Goal: Complete application form: Complete application form

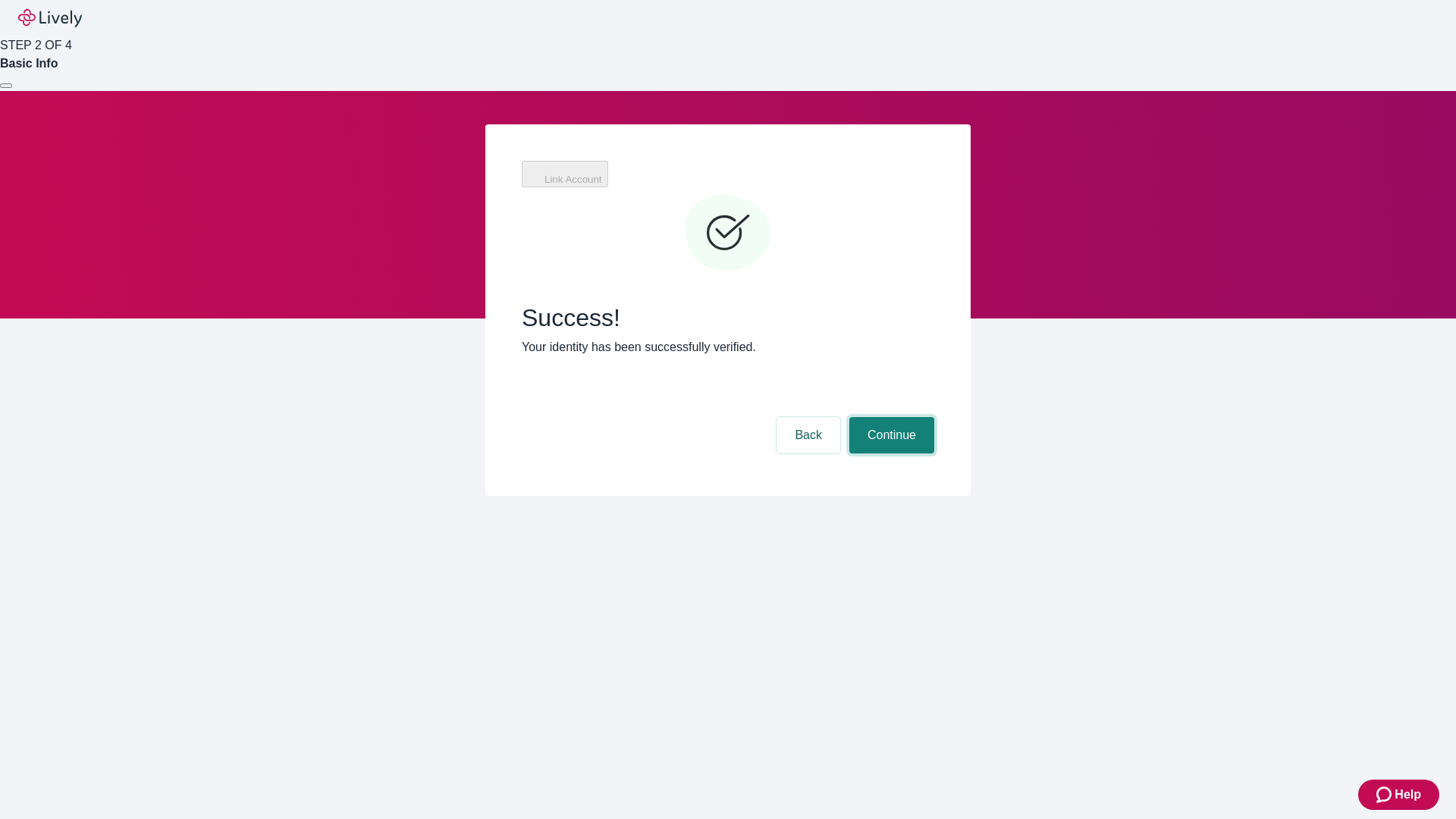
click at [890, 417] on button "Continue" at bounding box center [892, 434] width 85 height 36
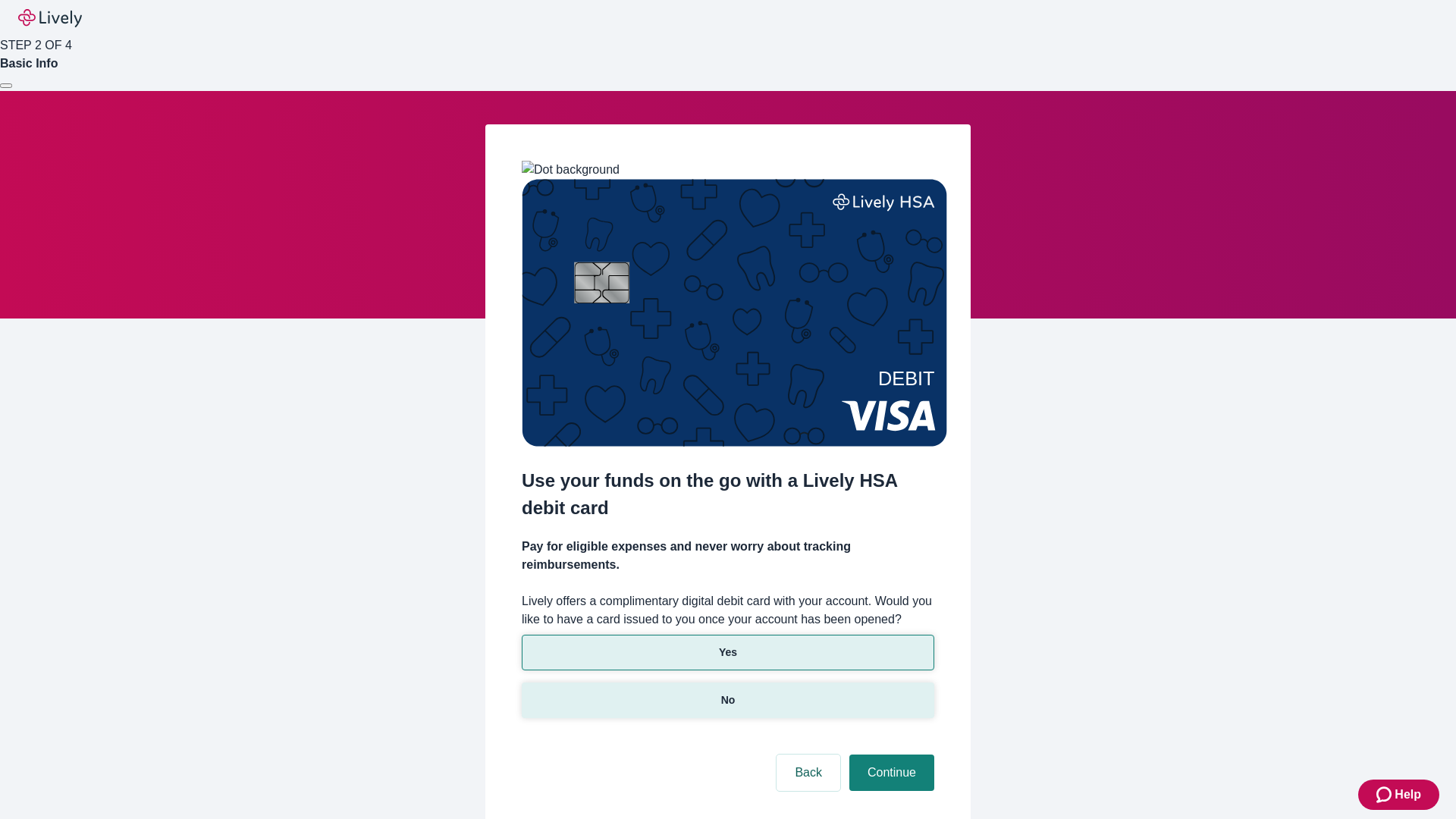
click at [728, 692] on p "No" at bounding box center [728, 699] width 14 height 16
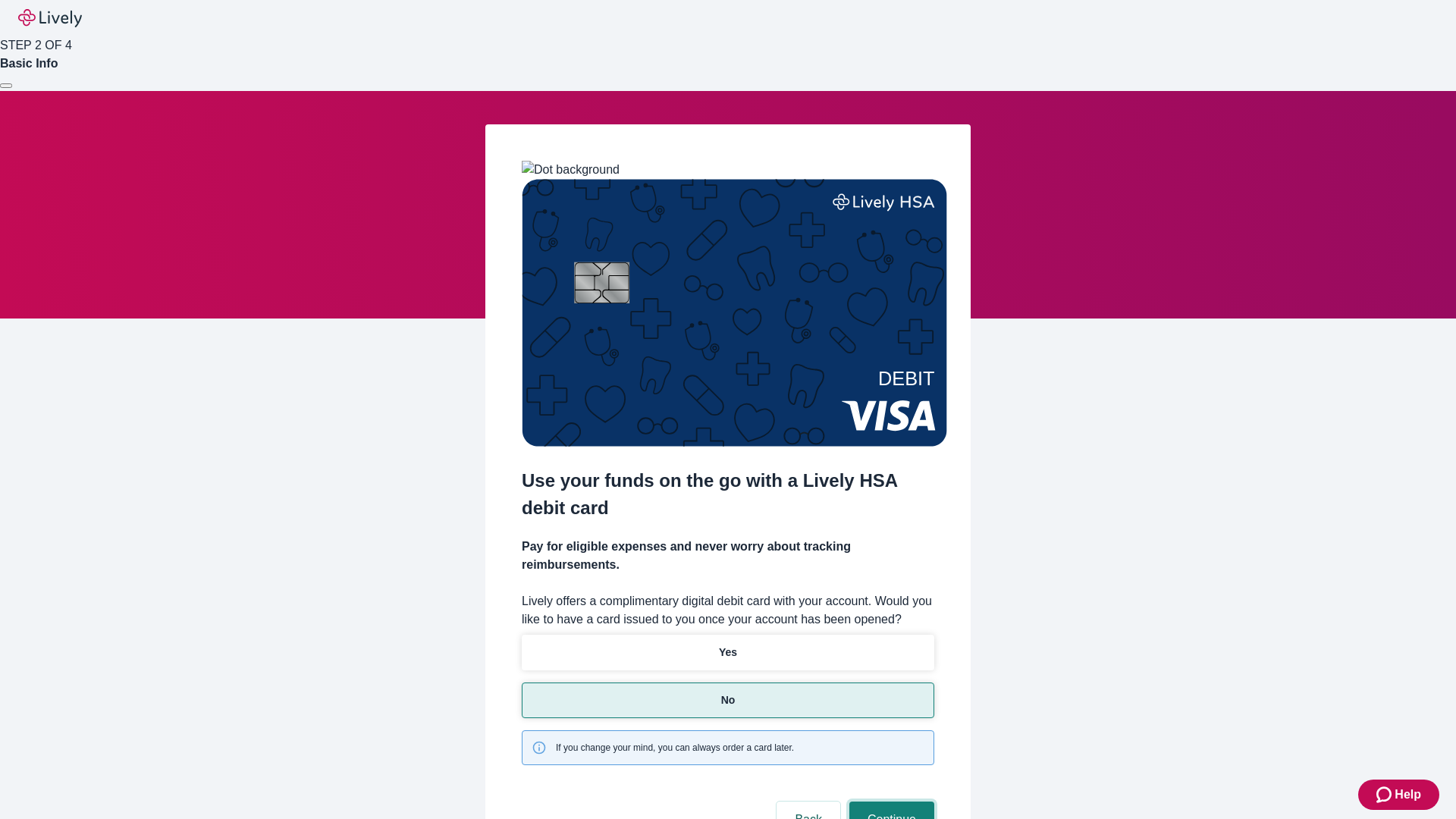
click at [890, 801] on button "Continue" at bounding box center [892, 819] width 85 height 36
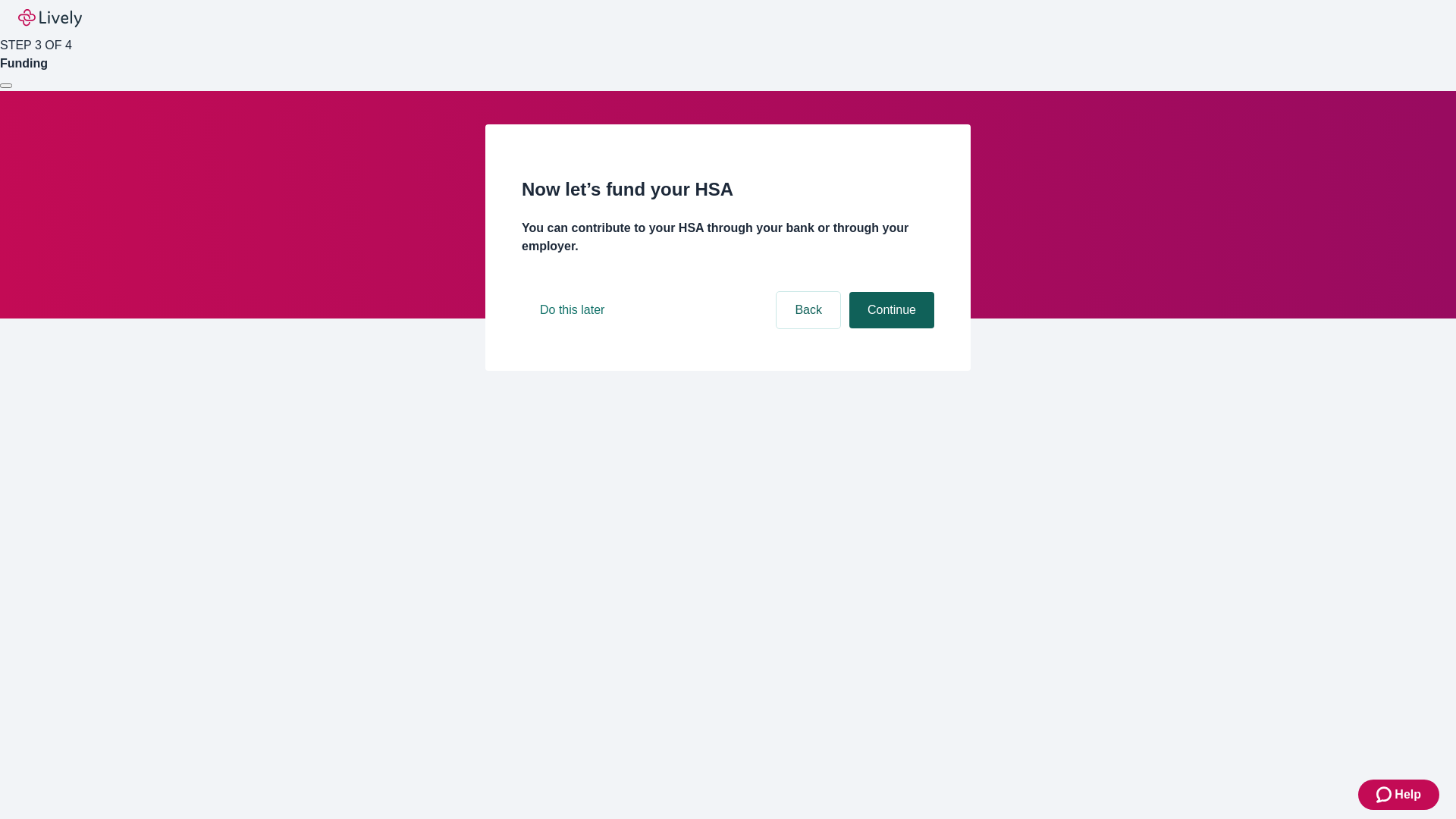
click at [890, 328] on button "Continue" at bounding box center [892, 310] width 85 height 36
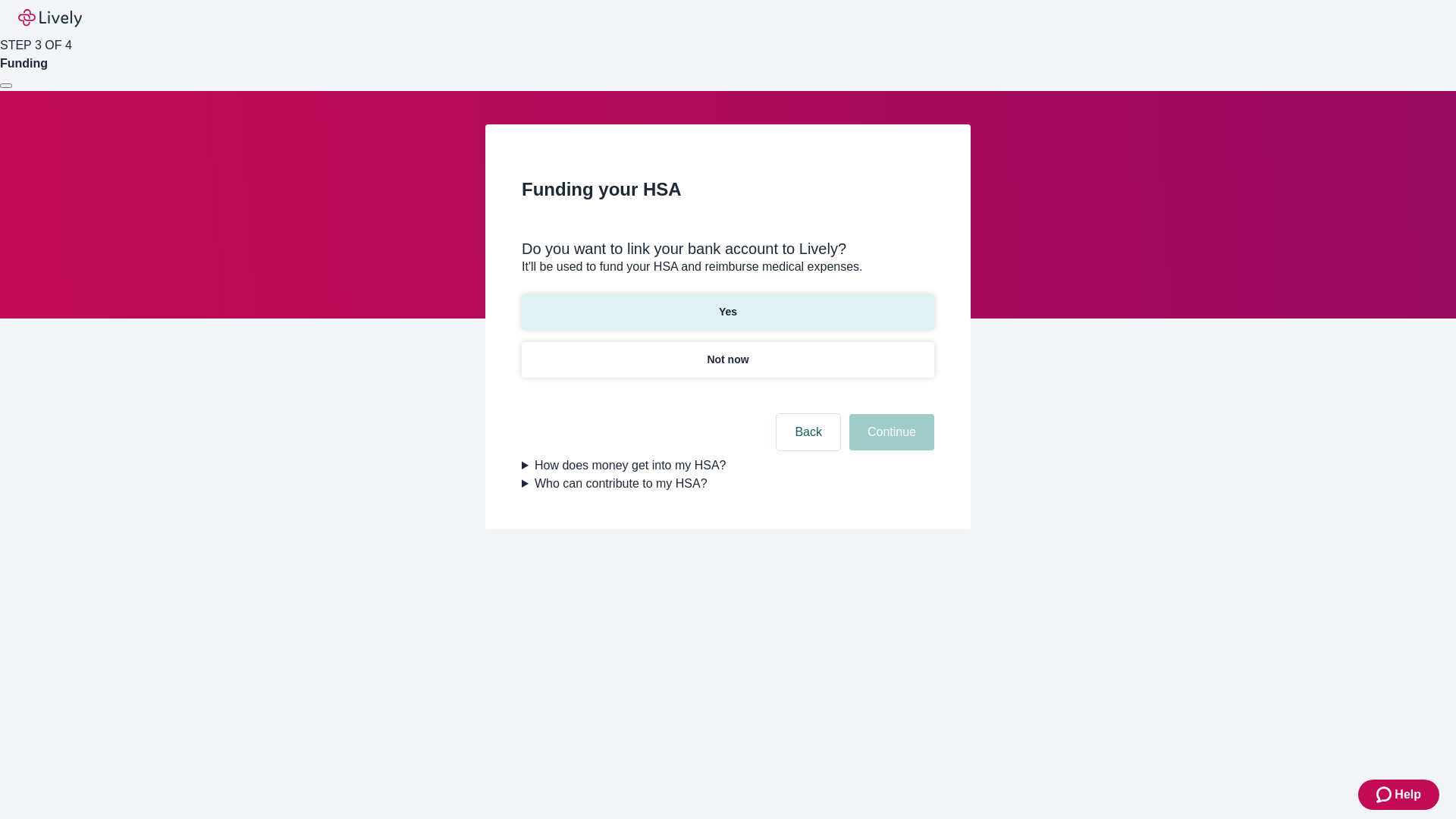
click at [728, 304] on p "Yes" at bounding box center [728, 311] width 19 height 16
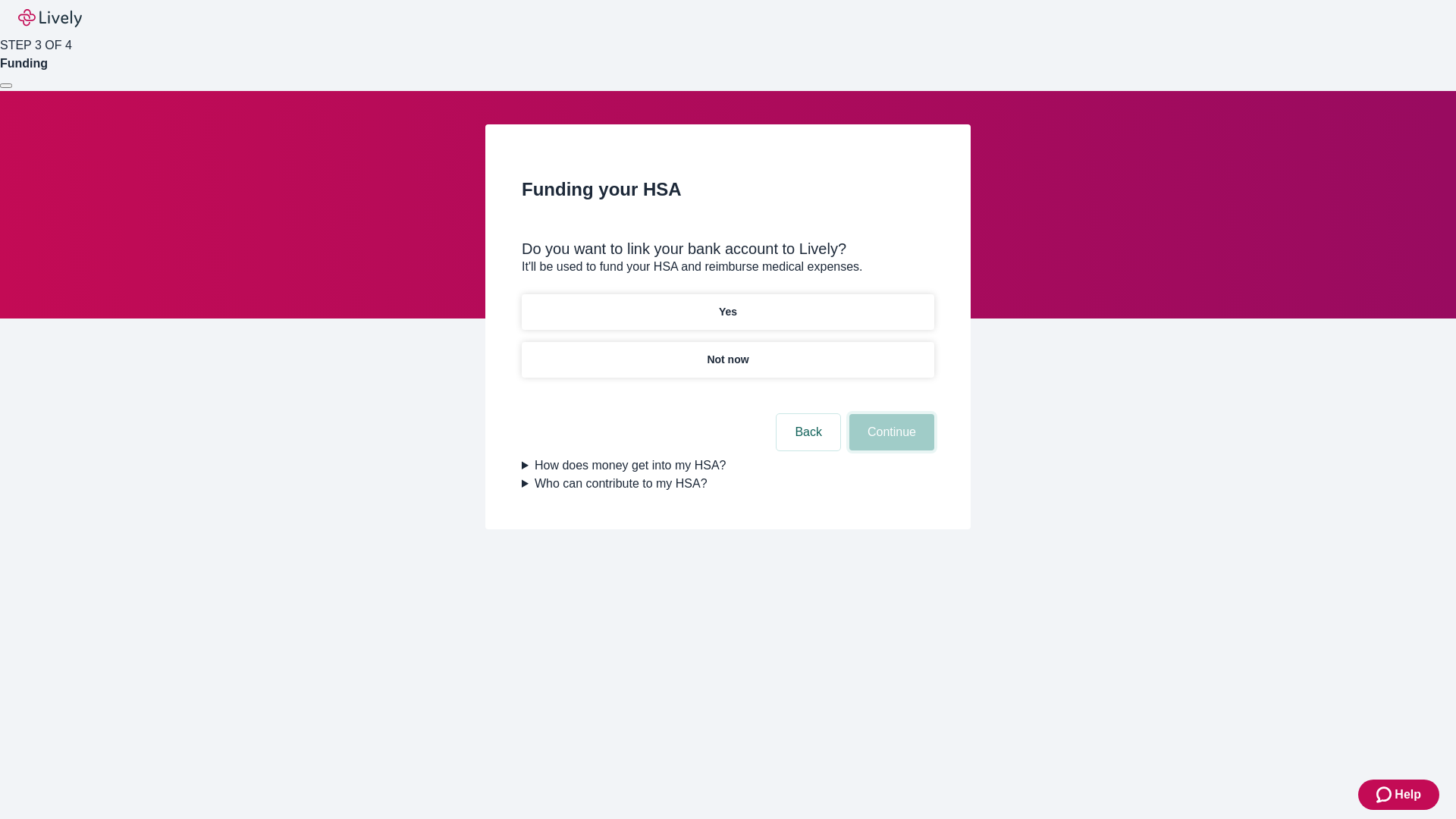
click at [890, 414] on button "Continue" at bounding box center [892, 432] width 85 height 36
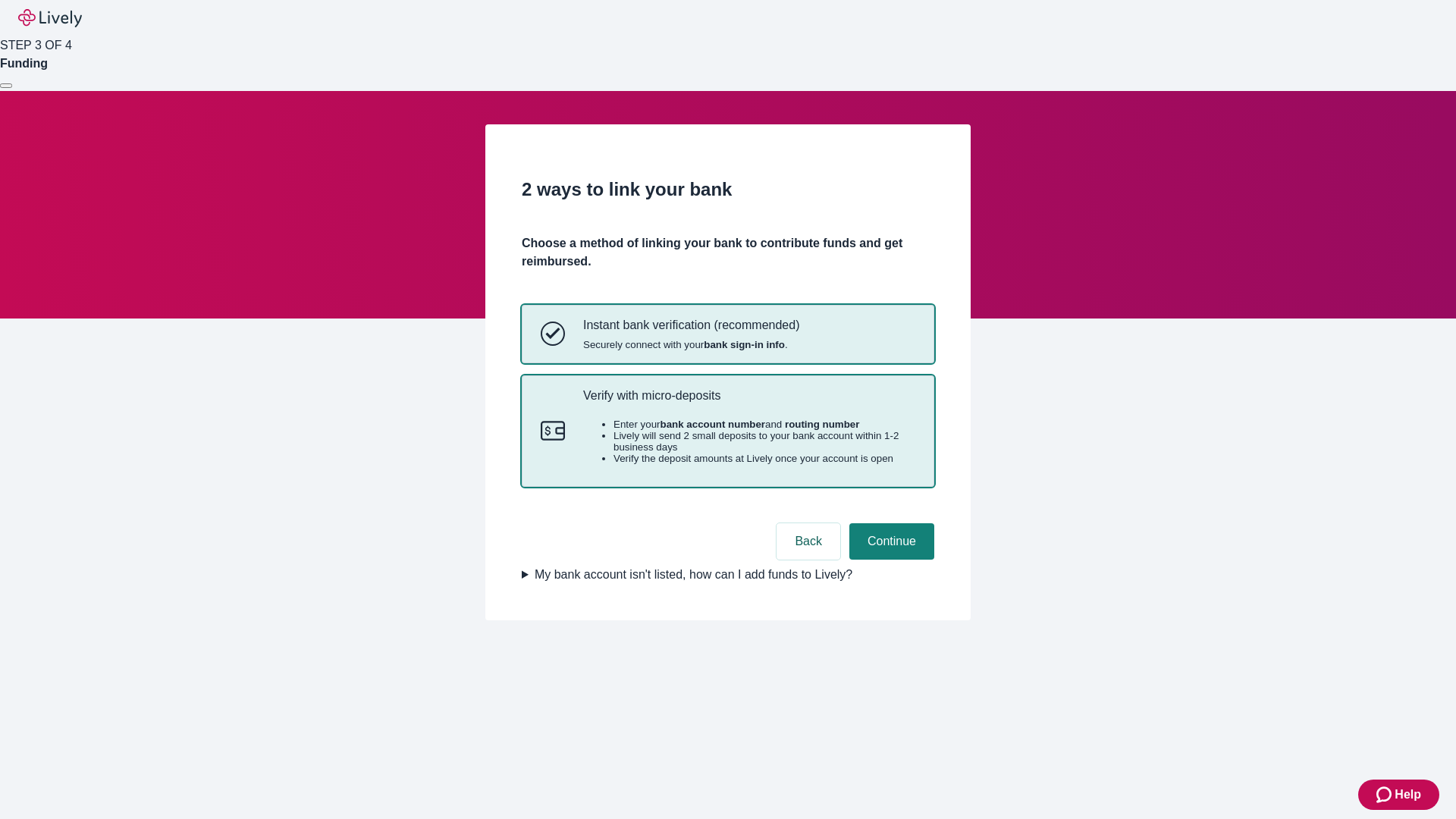
click at [749, 402] on p "Verify with micro-deposits" at bounding box center [749, 395] width 333 height 14
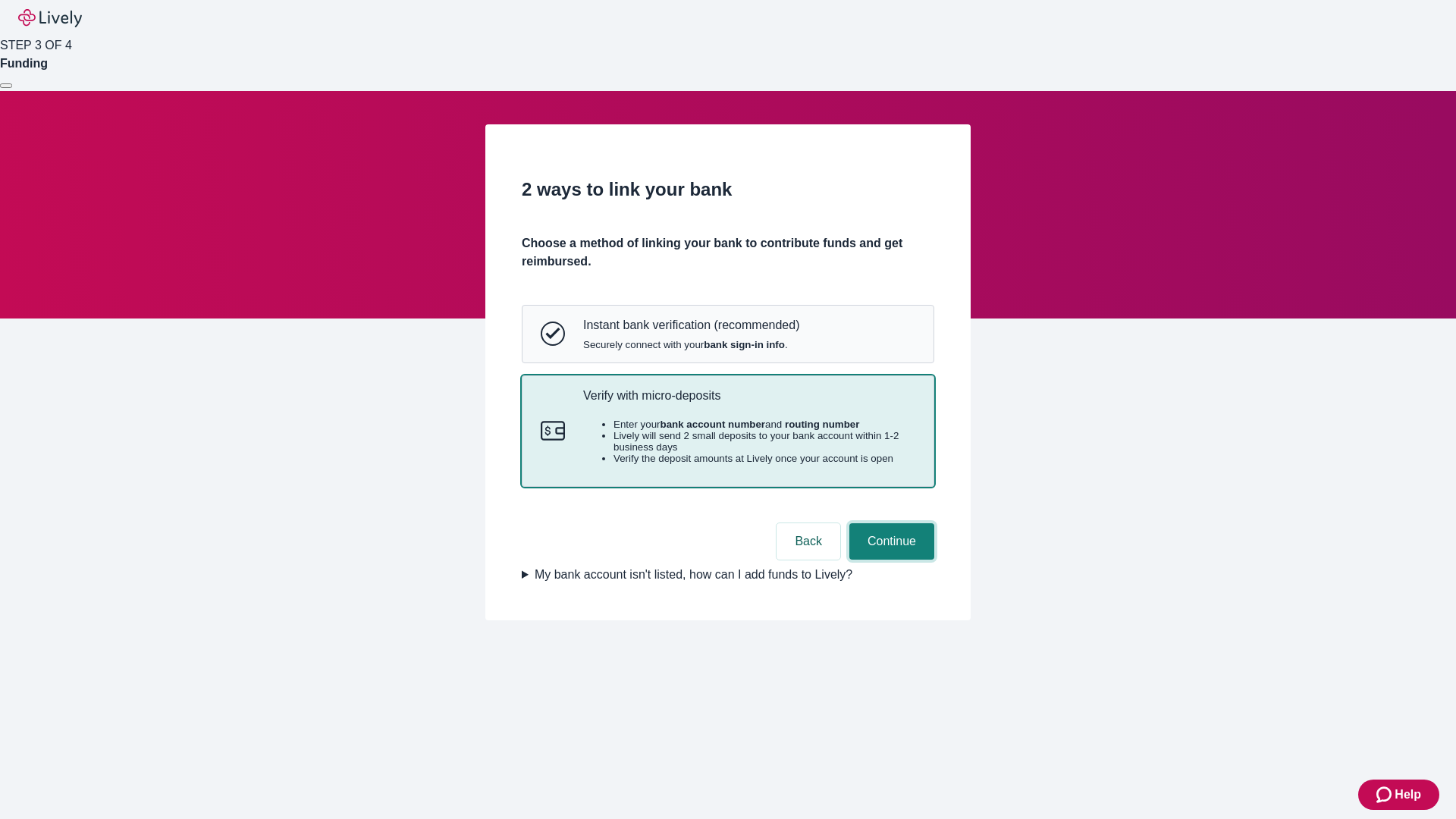
click at [890, 560] on button "Continue" at bounding box center [892, 541] width 85 height 36
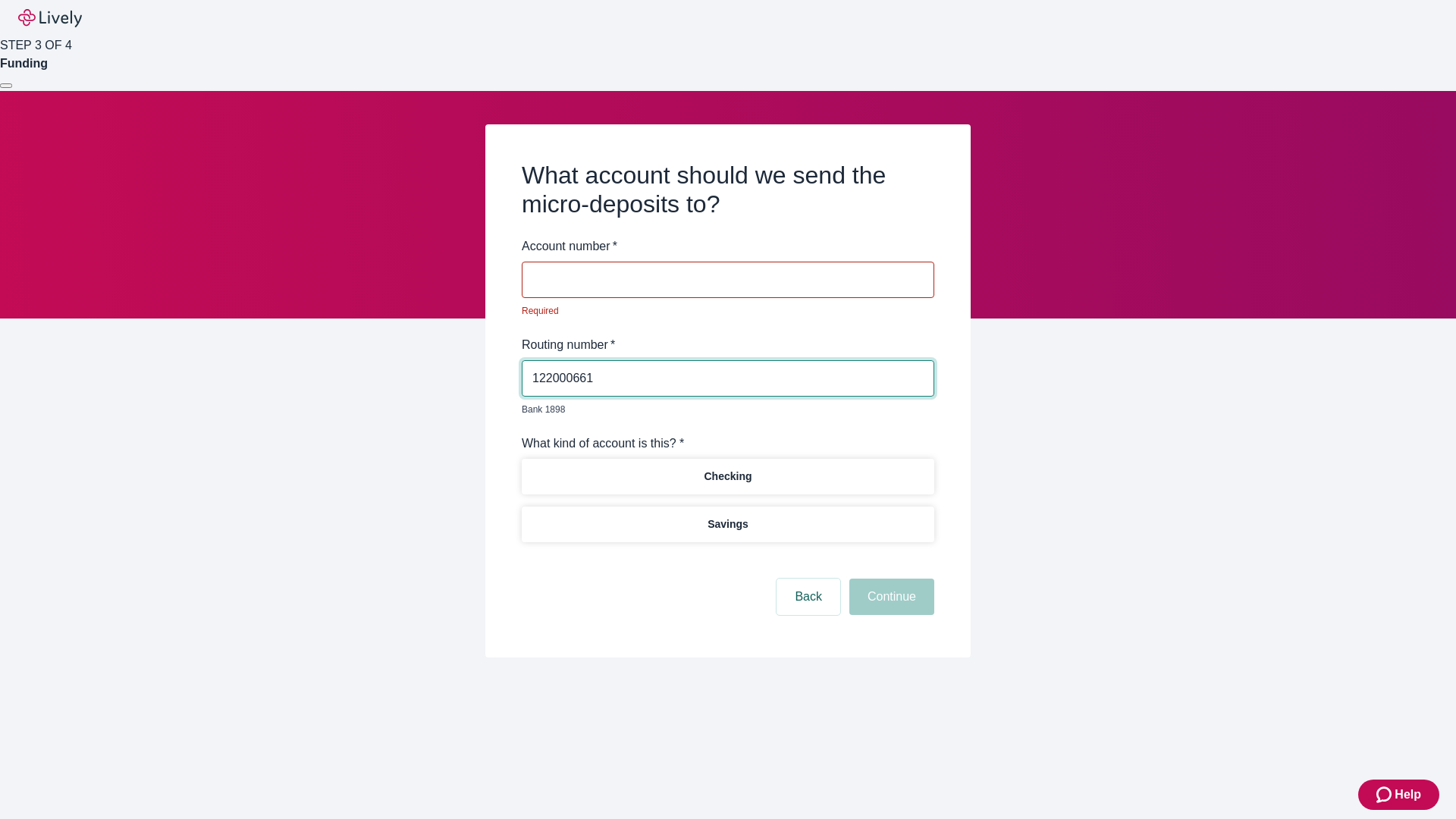
type input "122000661"
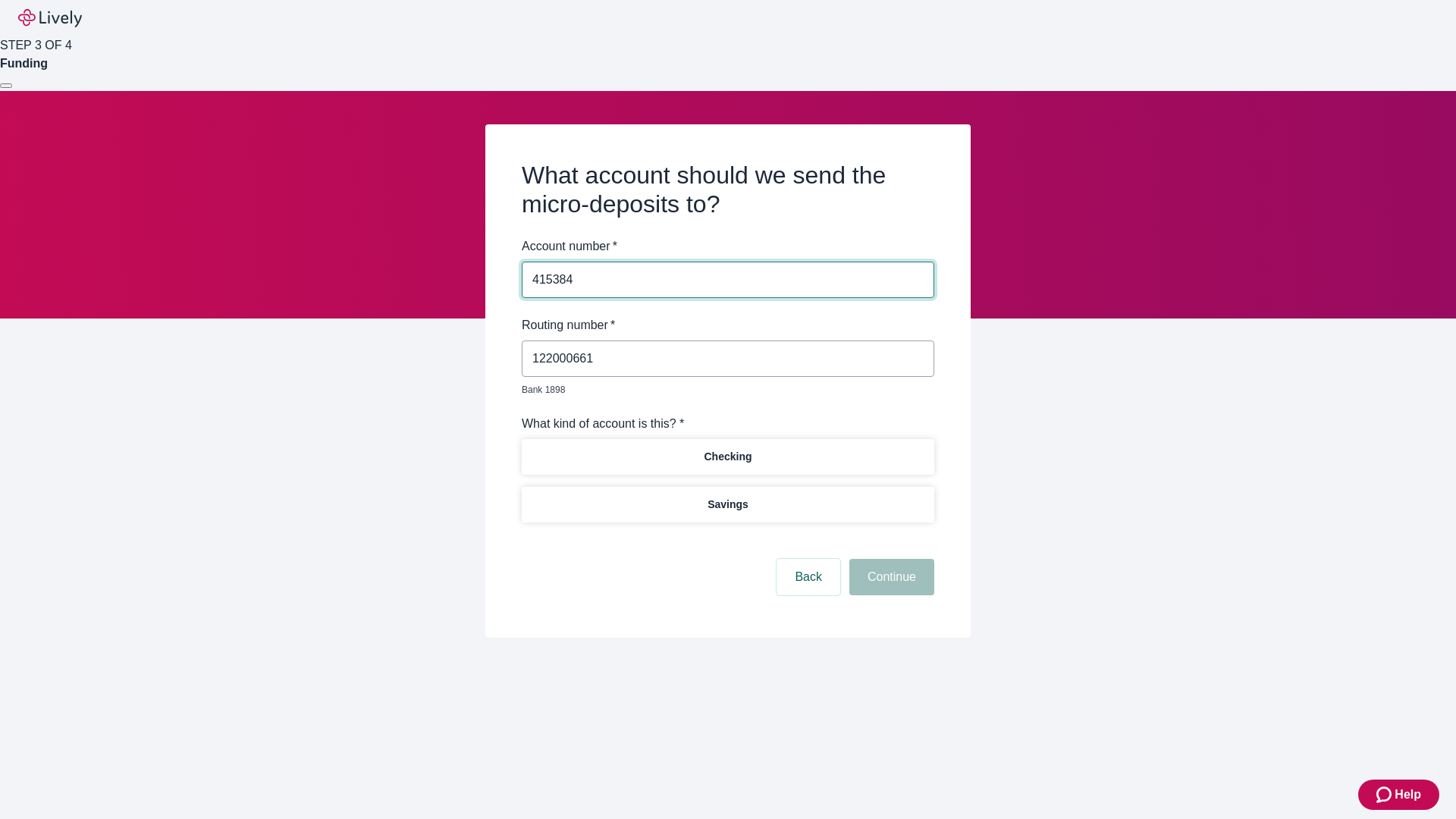
type input "415384"
click at [728, 449] on p "Checking" at bounding box center [728, 456] width 48 height 16
click at [890, 560] on button "Continue" at bounding box center [892, 577] width 85 height 36
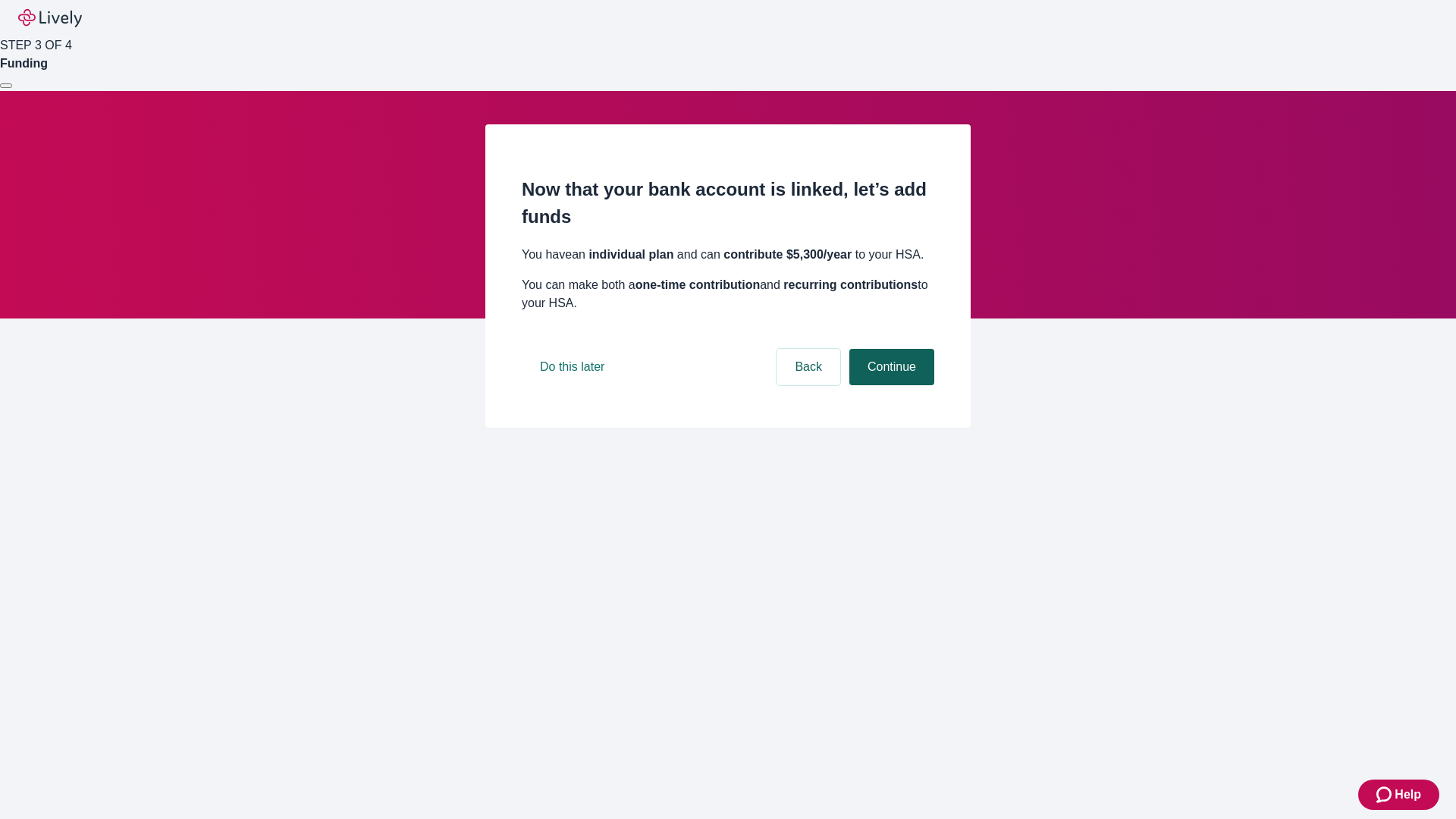
click at [890, 386] on button "Continue" at bounding box center [892, 366] width 85 height 36
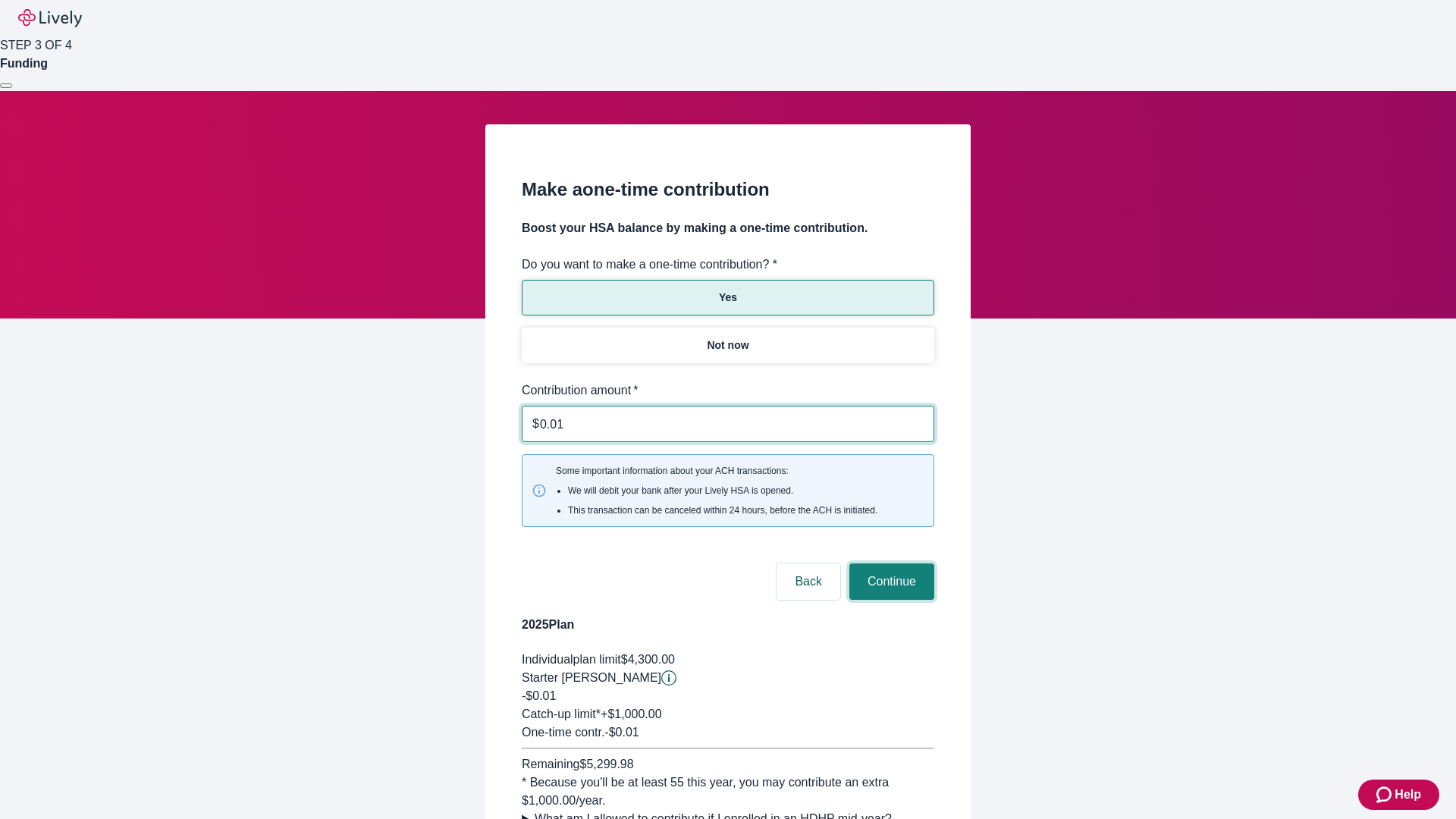
click at [890, 563] on button "Continue" at bounding box center [892, 581] width 85 height 36
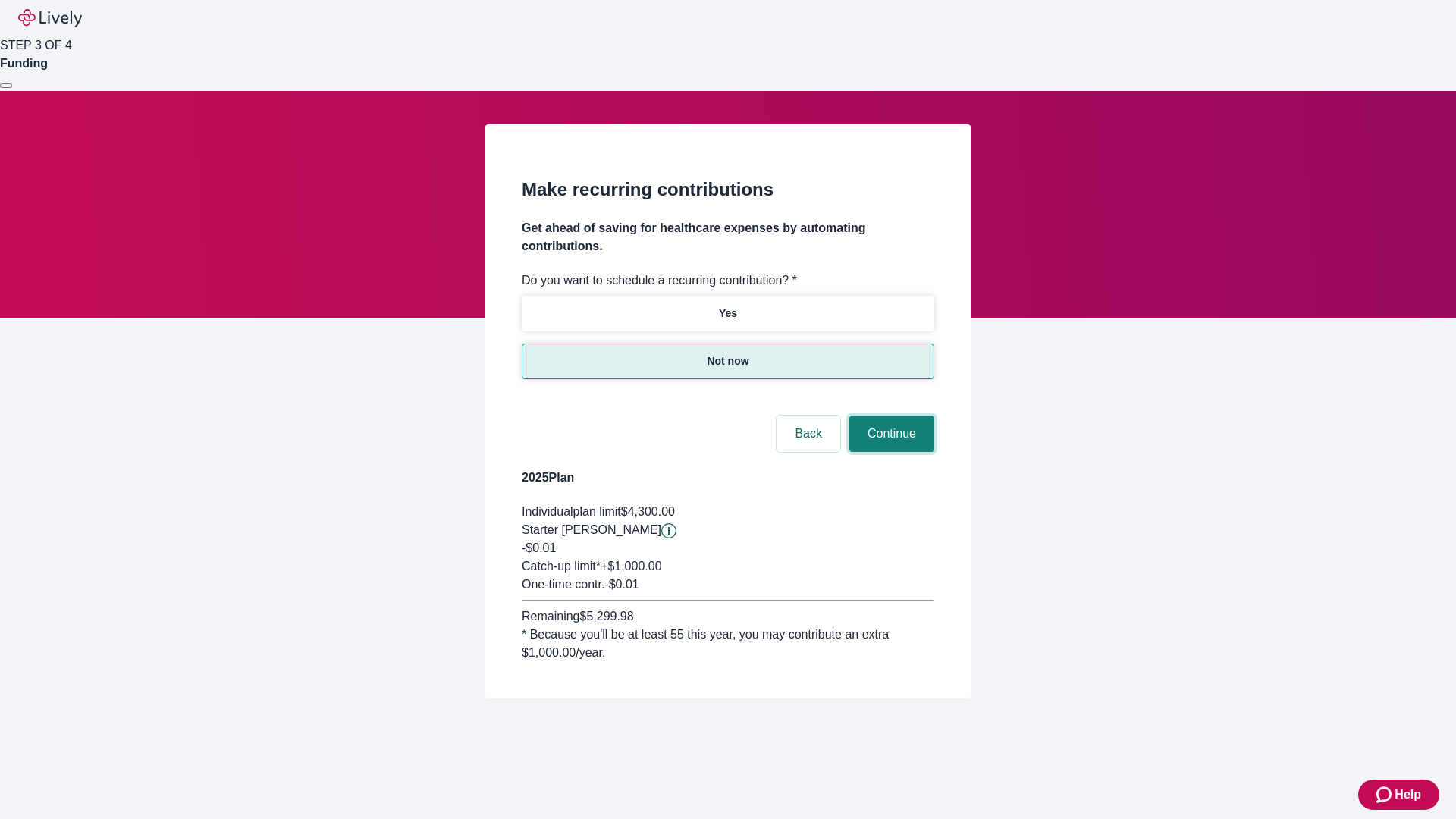
click at [890, 416] on button "Continue" at bounding box center [892, 433] width 85 height 36
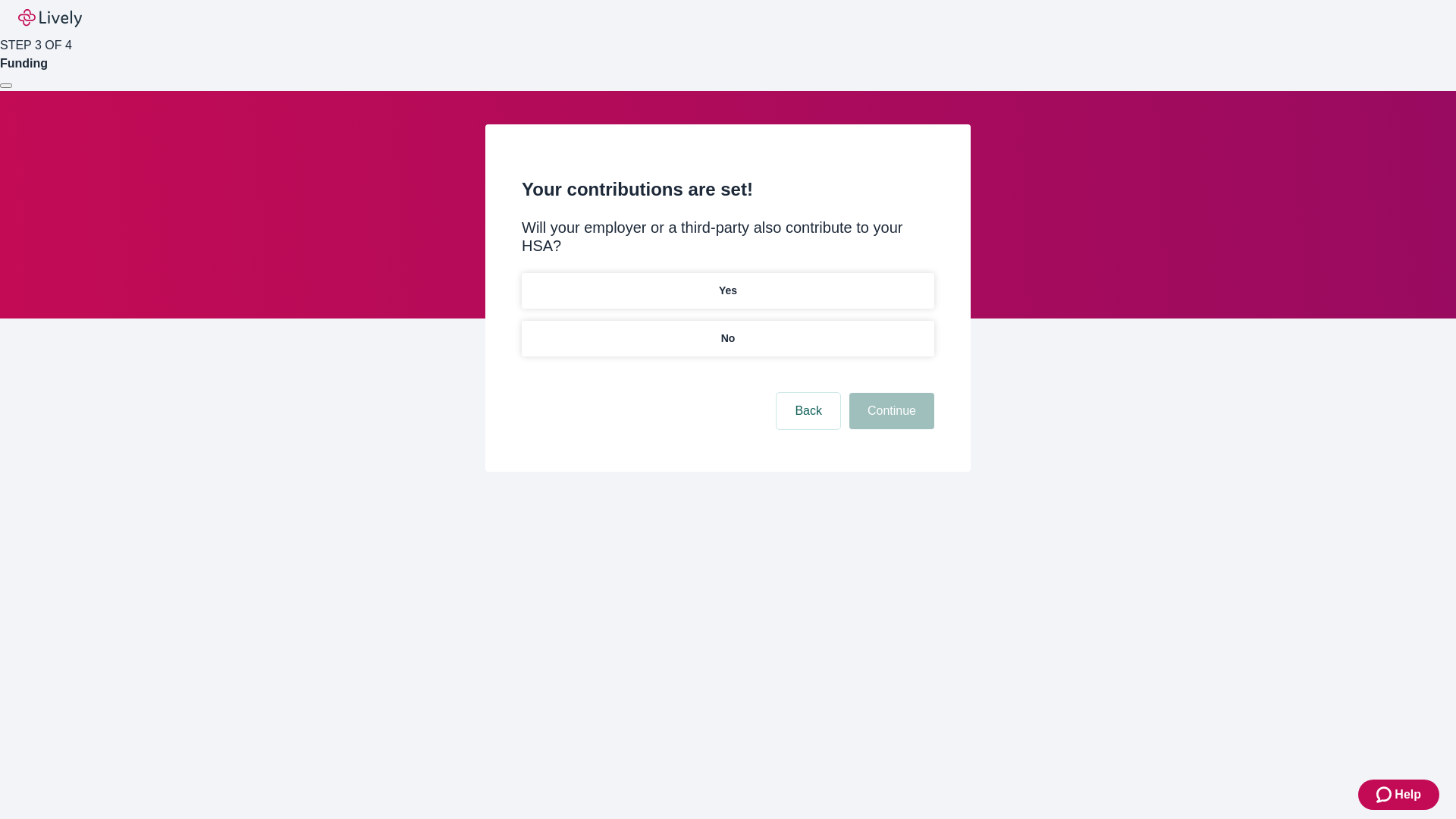
click at [728, 331] on p "No" at bounding box center [728, 338] width 14 height 16
click at [890, 393] on button "Continue" at bounding box center [892, 411] width 85 height 36
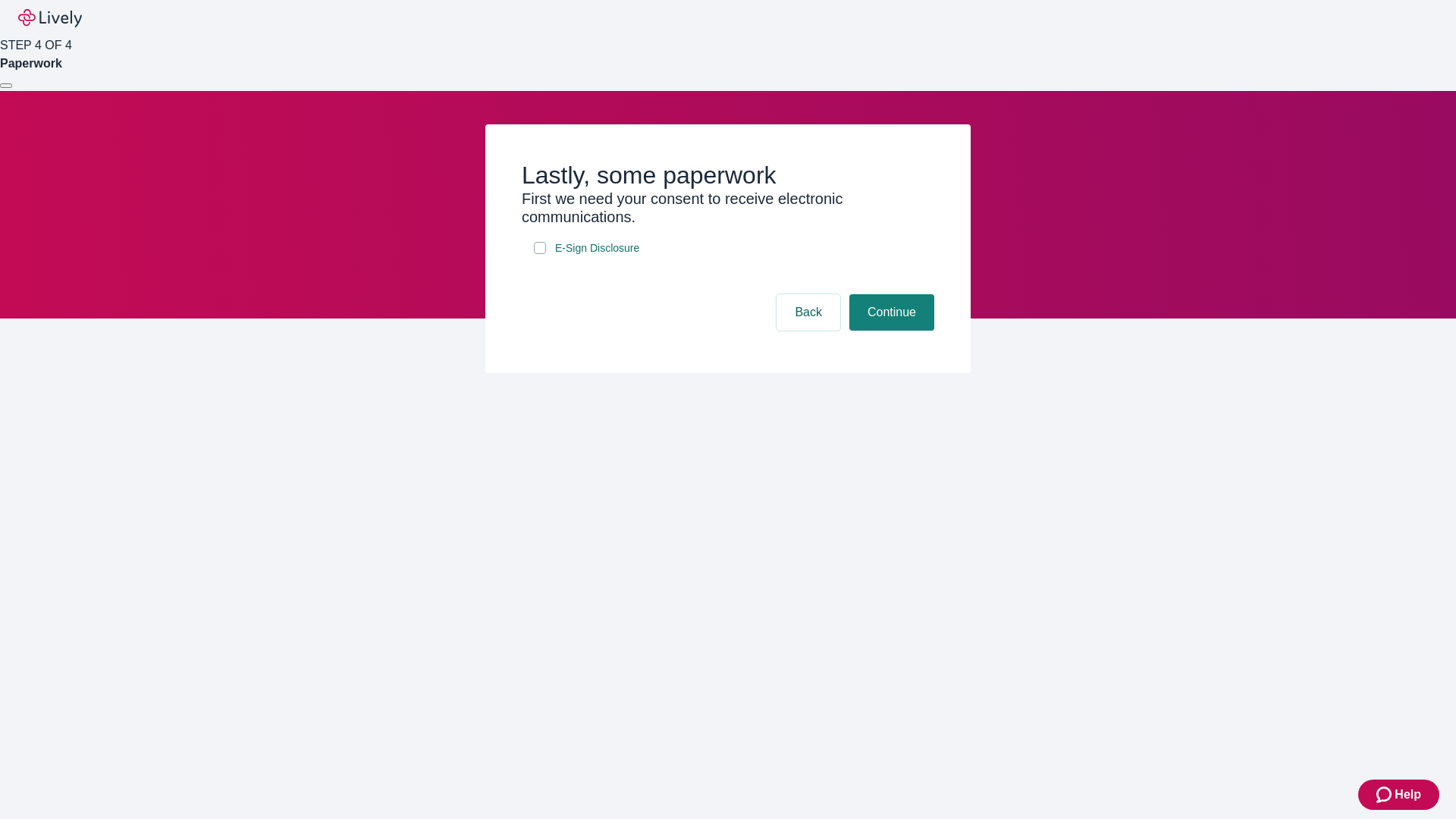
click at [540, 254] on input "E-Sign Disclosure" at bounding box center [540, 247] width 12 height 12
checkbox input "true"
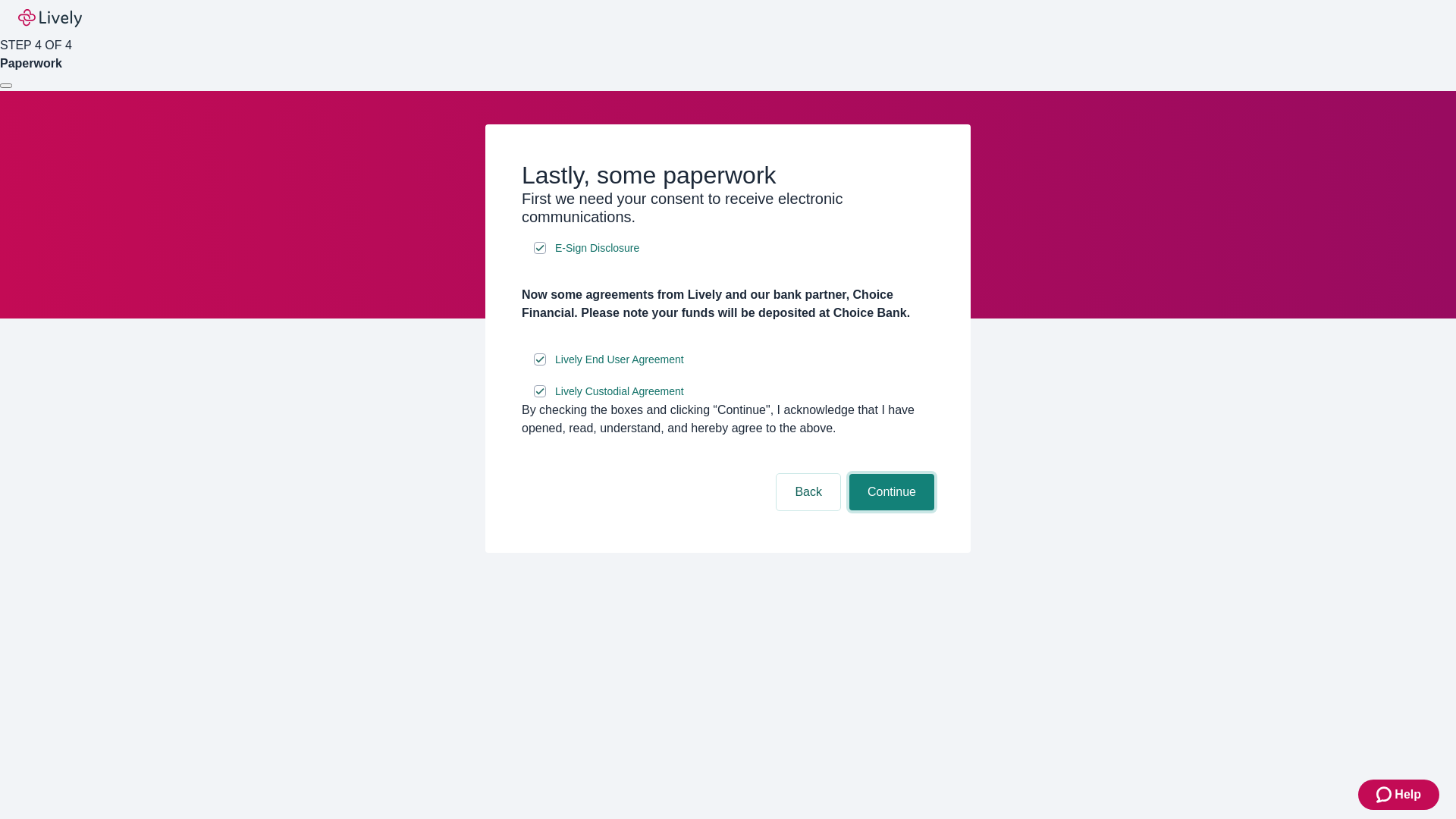
click at [890, 510] on button "Continue" at bounding box center [892, 492] width 85 height 36
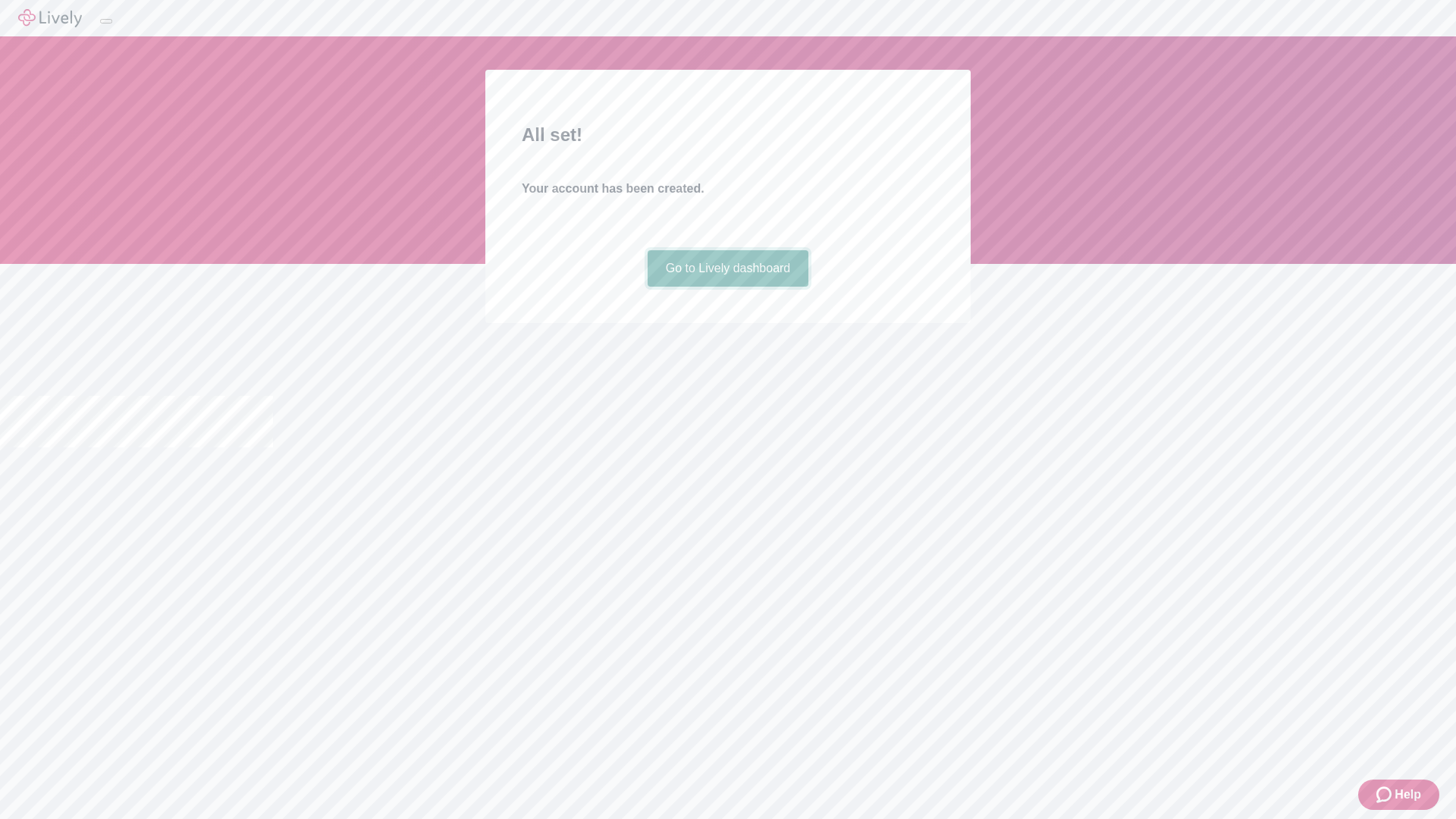
click at [728, 286] on link "Go to Lively dashboard" at bounding box center [728, 268] width 162 height 36
